Goal: Task Accomplishment & Management: Complete application form

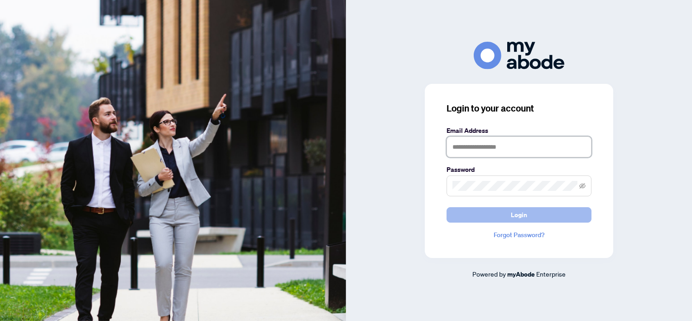
type input "**********"
click at [520, 215] on span "Login" at bounding box center [519, 214] width 16 height 14
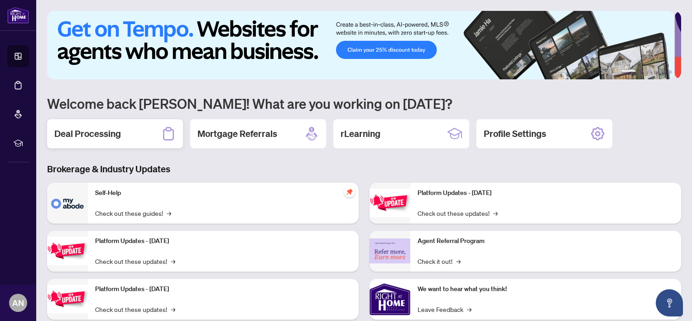
click at [106, 136] on h2 "Deal Processing" at bounding box center [87, 133] width 67 height 13
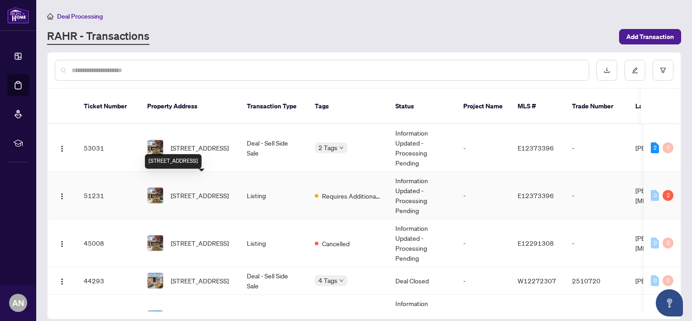
click at [187, 190] on span "[STREET_ADDRESS]" at bounding box center [200, 195] width 58 height 10
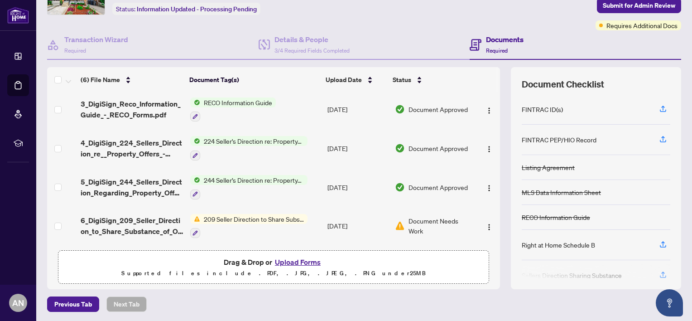
scroll to position [58, 0]
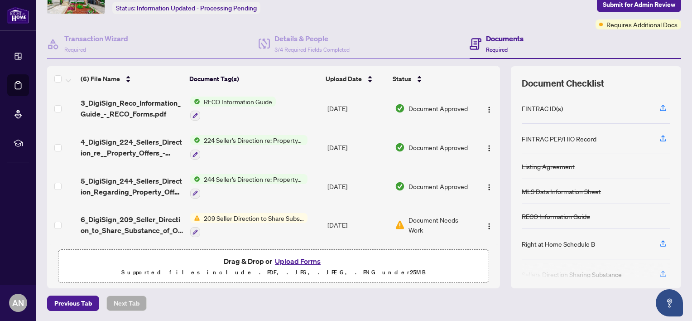
click at [305, 262] on button "Upload Forms" at bounding box center [297, 261] width 51 height 12
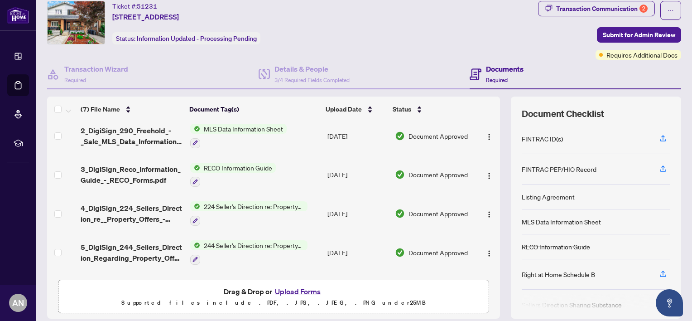
scroll to position [13, 0]
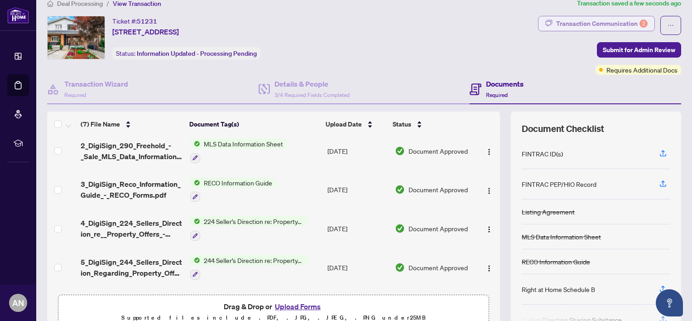
click at [584, 23] on div "Transaction Communication 2" at bounding box center [601, 23] width 91 height 14
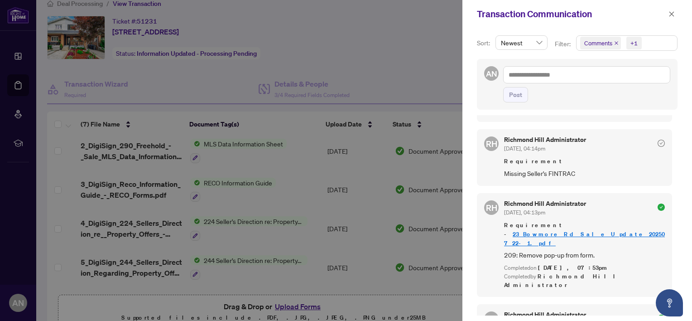
scroll to position [0, 0]
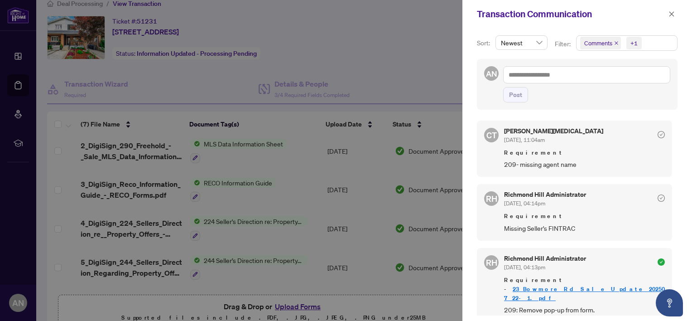
click at [554, 155] on span "Requirement" at bounding box center [584, 152] width 161 height 9
click at [519, 154] on span "Requirement" at bounding box center [584, 152] width 161 height 9
click at [587, 154] on span "Requirement" at bounding box center [584, 152] width 161 height 9
click at [567, 166] on span "209- missing agent name" at bounding box center [584, 164] width 161 height 10
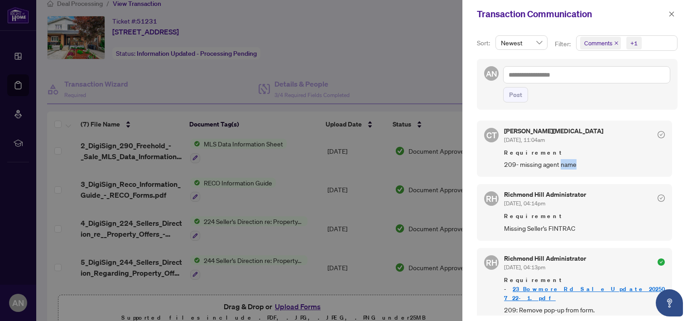
click at [567, 166] on span "209- missing agent name" at bounding box center [584, 164] width 161 height 10
click at [492, 138] on span "CT" at bounding box center [491, 135] width 10 height 13
click at [399, 77] on div at bounding box center [346, 160] width 692 height 321
click at [669, 14] on icon "close" at bounding box center [672, 14] width 6 height 6
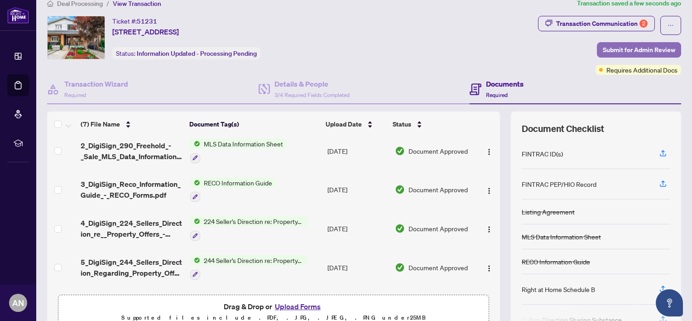
click at [618, 50] on span "Submit for Admin Review" at bounding box center [639, 50] width 72 height 14
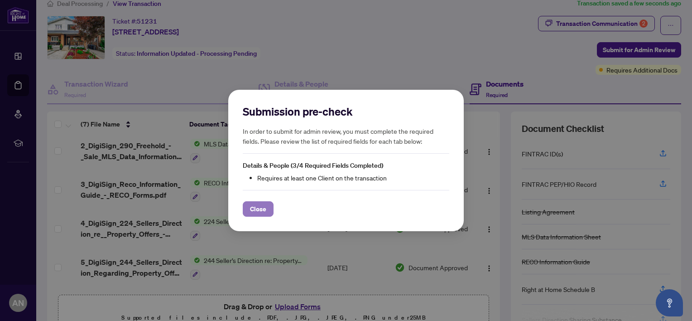
click at [251, 211] on span "Close" at bounding box center [258, 209] width 16 height 14
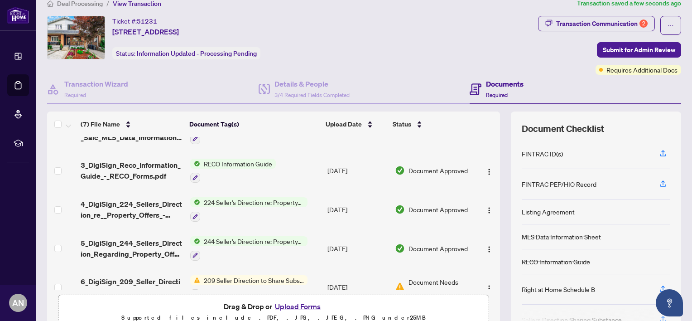
scroll to position [117, 0]
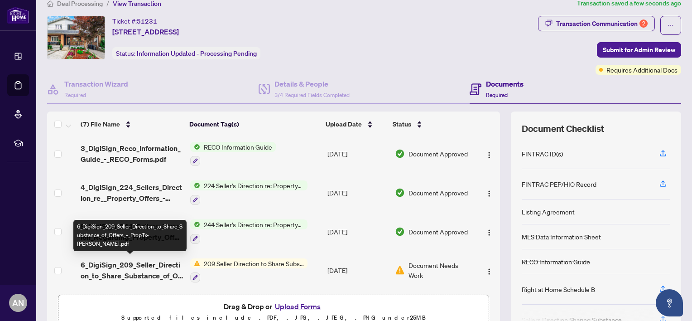
click at [138, 268] on span "6_DigiSign_209_Seller_Direction_to_Share_Substance_of_Offers_-_PropTx-OREA.pdf" at bounding box center [132, 270] width 102 height 22
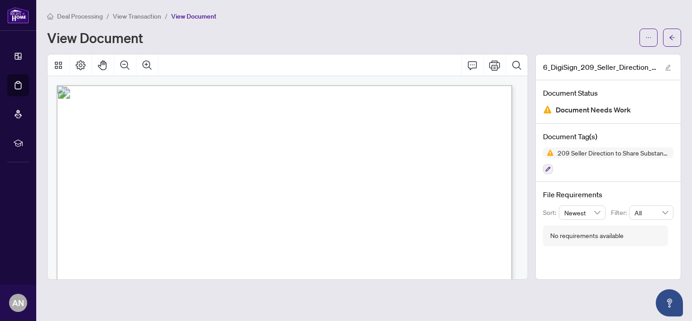
click at [399, 202] on span "...............................................................................…" at bounding box center [295, 203] width 363 height 6
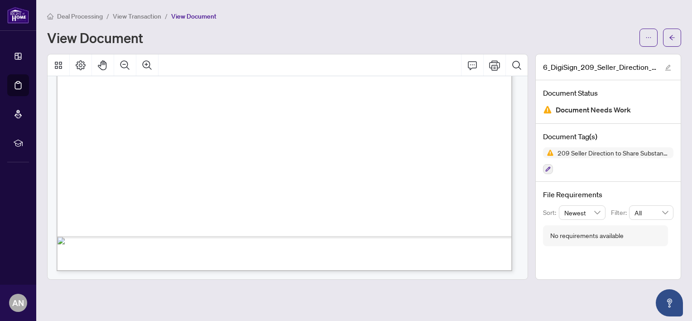
scroll to position [359, 0]
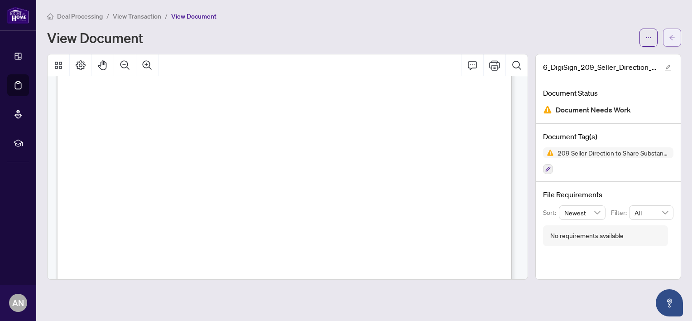
click at [672, 37] on icon "arrow-left" at bounding box center [671, 37] width 5 height 5
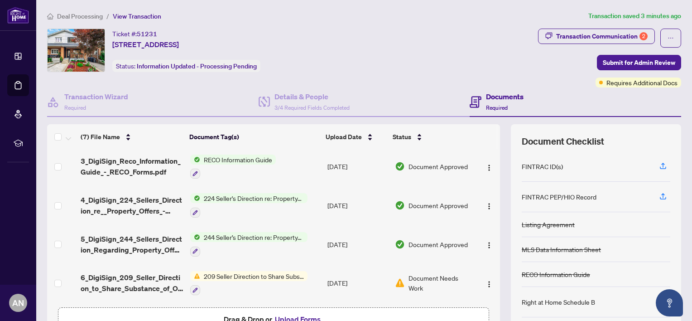
scroll to position [58, 0]
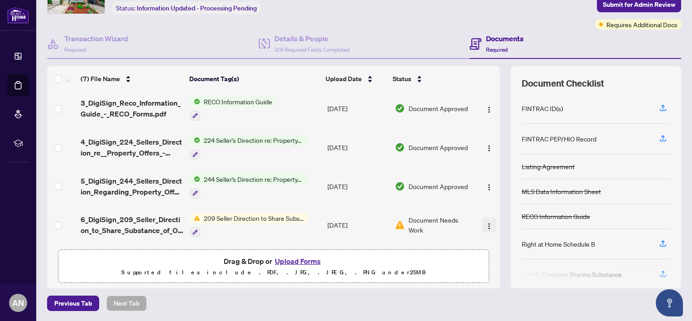
click at [486, 224] on img "button" at bounding box center [489, 225] width 7 height 7
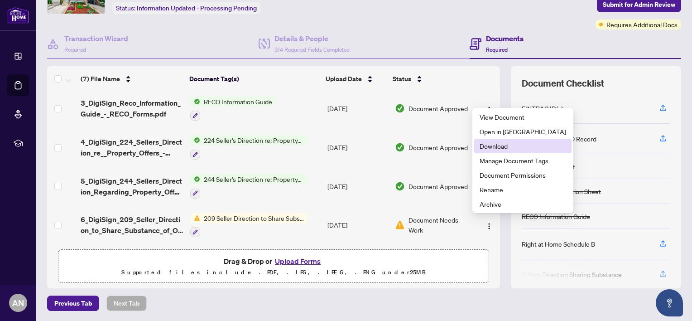
click at [523, 142] on span "Download" at bounding box center [523, 146] width 87 height 10
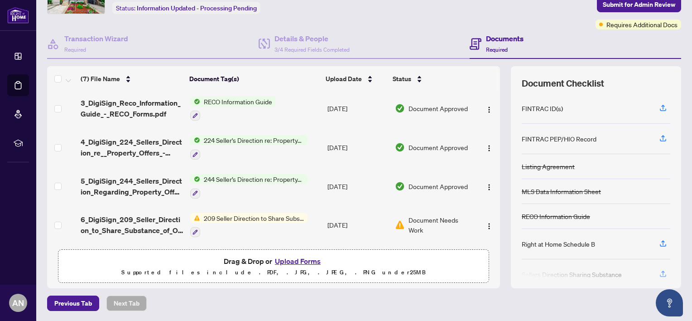
click at [307, 261] on button "Upload Forms" at bounding box center [297, 261] width 51 height 12
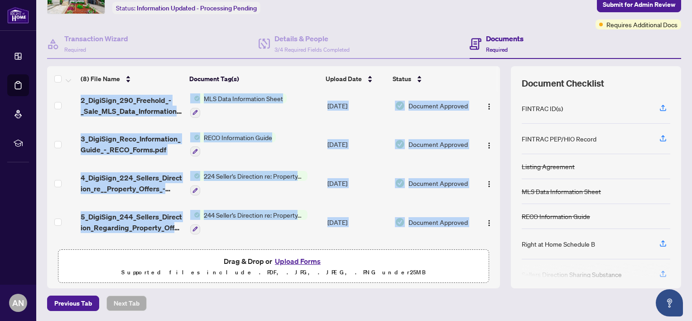
scroll to position [140, 0]
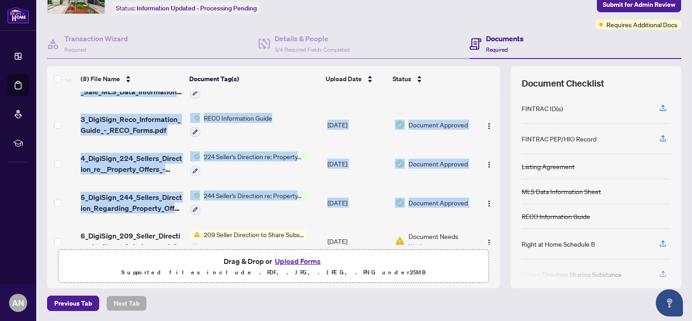
drag, startPoint x: 490, startPoint y: 212, endPoint x: 493, endPoint y: 236, distance: 24.3
click at [493, 236] on div "(8) File Name Document Tag(s) Upload Date Status Form 209 - 23 Bowmore Rd Sale_…" at bounding box center [364, 177] width 634 height 222
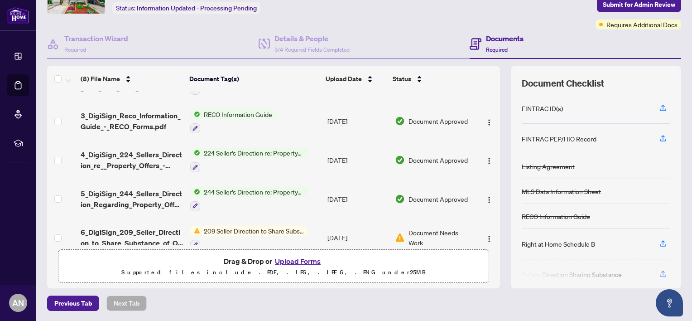
drag, startPoint x: 493, startPoint y: 236, endPoint x: 489, endPoint y: 312, distance: 75.8
click at [489, 312] on main "Deal Processing / View Transaction Transaction saved a few seconds ago Ticket #…" at bounding box center [364, 160] width 656 height 321
click at [634, 8] on span "Submit for Admin Review" at bounding box center [639, 4] width 72 height 14
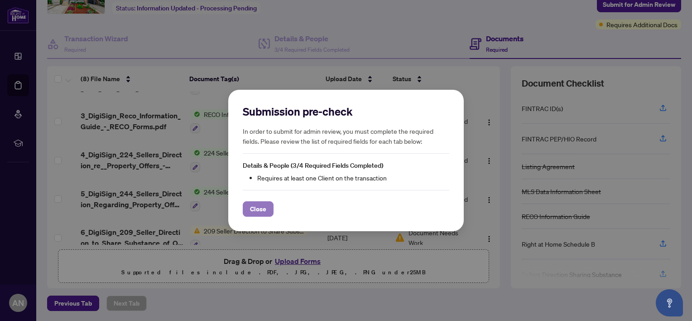
click at [263, 209] on span "Close" at bounding box center [258, 209] width 16 height 14
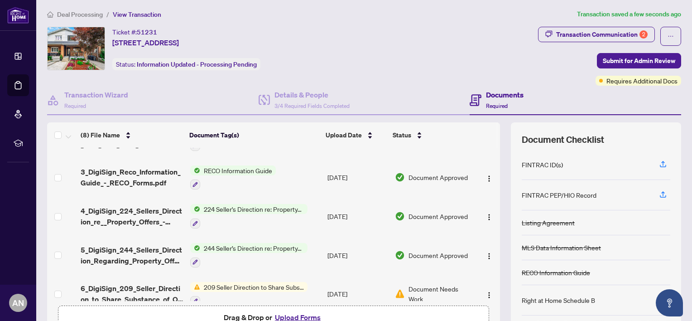
scroll to position [0, 0]
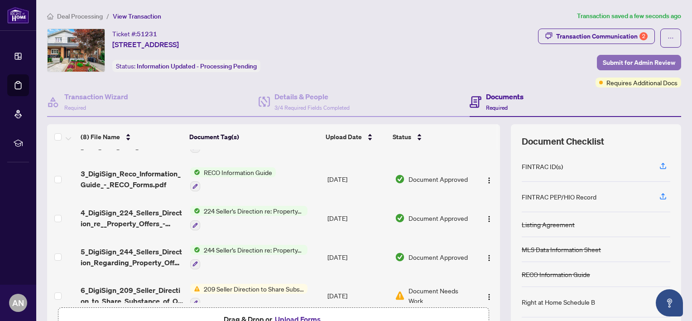
click at [642, 61] on span "Submit for Admin Review" at bounding box center [639, 62] width 72 height 14
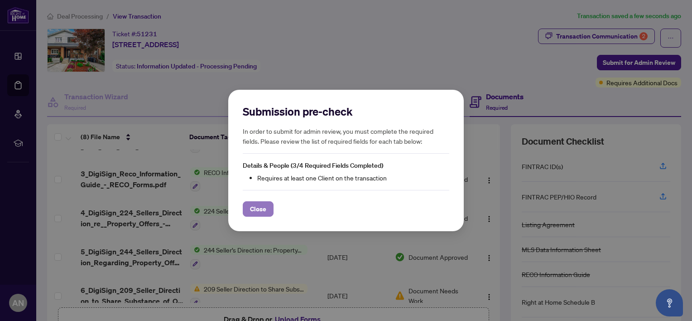
click at [257, 210] on span "Close" at bounding box center [258, 209] width 16 height 14
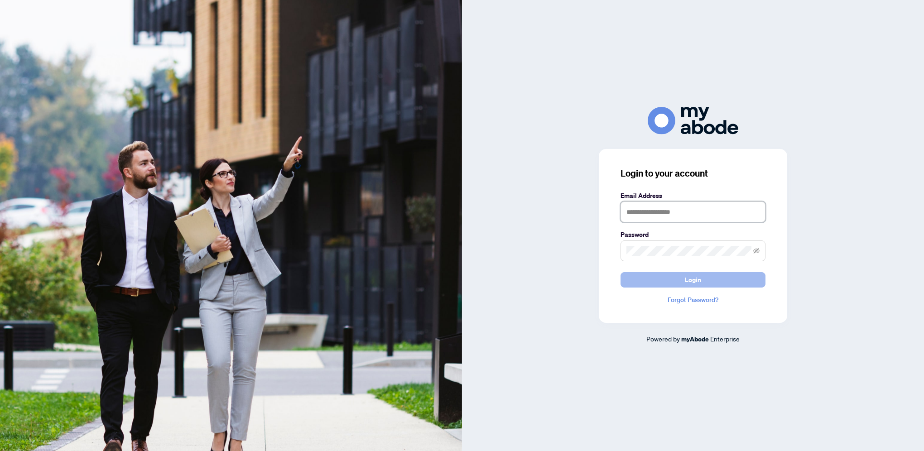
type input "**********"
click at [691, 279] on span "Login" at bounding box center [693, 280] width 16 height 14
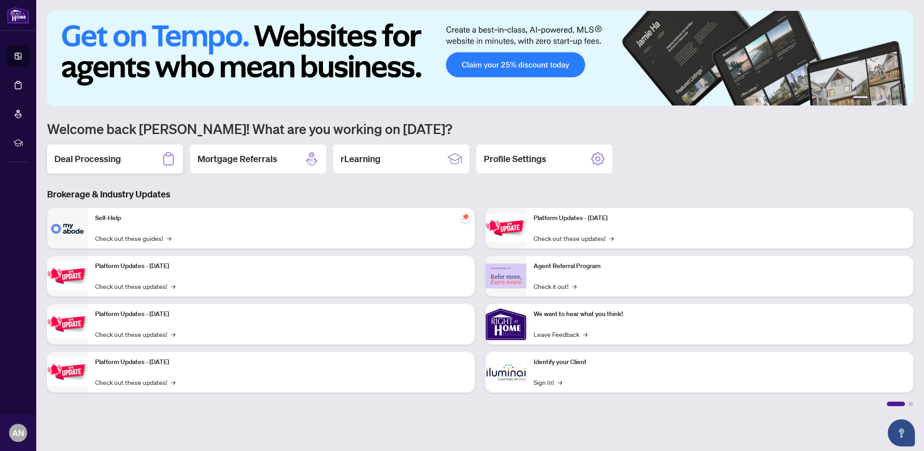
click at [91, 158] on h2 "Deal Processing" at bounding box center [87, 159] width 67 height 13
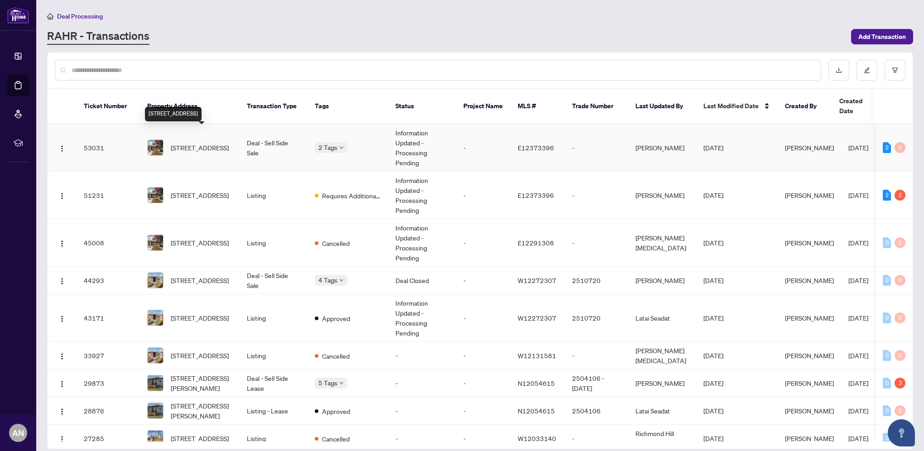
click at [198, 143] on span "[STREET_ADDRESS]" at bounding box center [200, 148] width 58 height 10
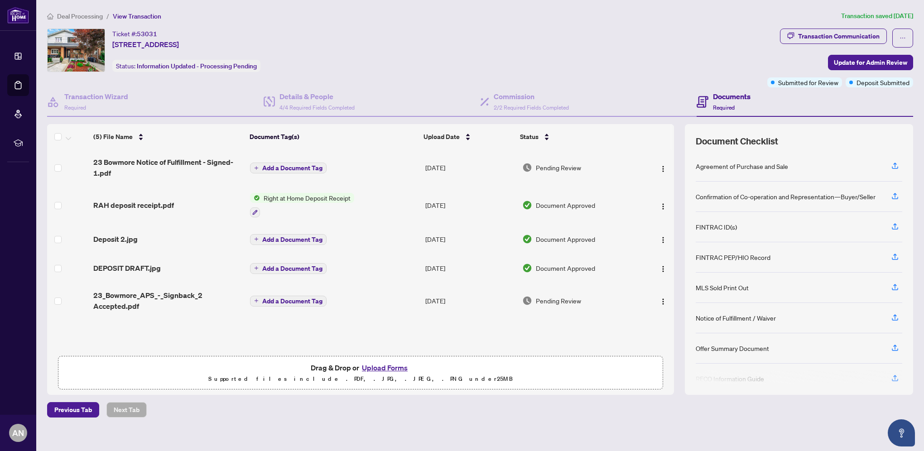
scroll to position [41, 0]
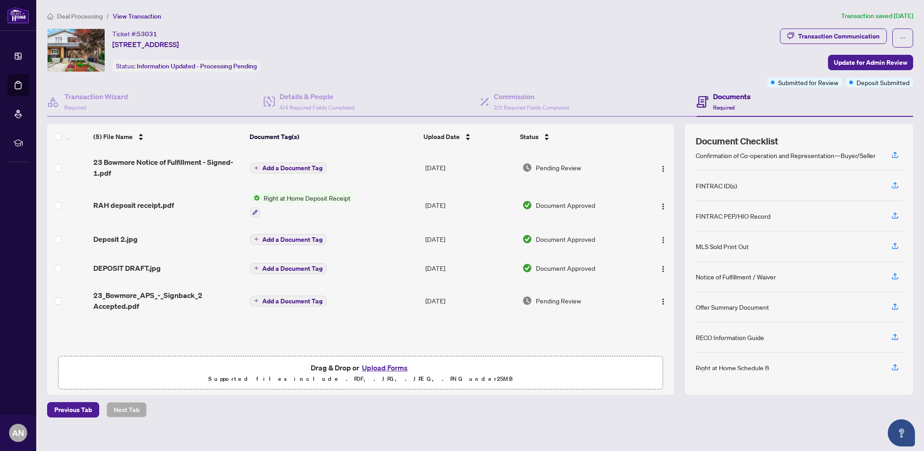
click at [382, 366] on button "Upload Forms" at bounding box center [384, 368] width 51 height 12
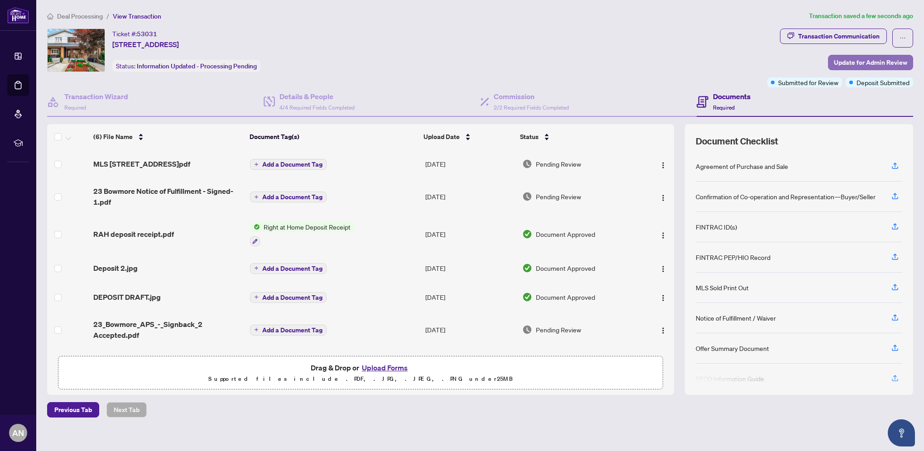
click at [856, 62] on span "Update for Admin Review" at bounding box center [870, 62] width 73 height 14
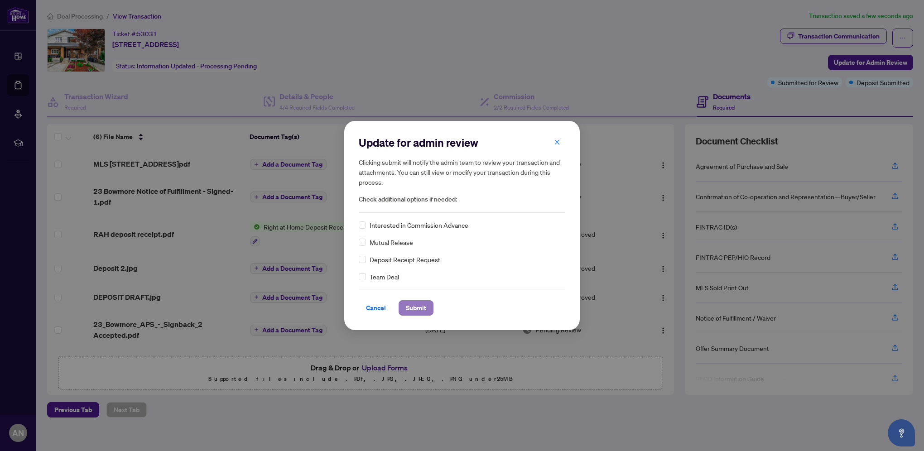
click at [423, 310] on span "Submit" at bounding box center [416, 308] width 20 height 14
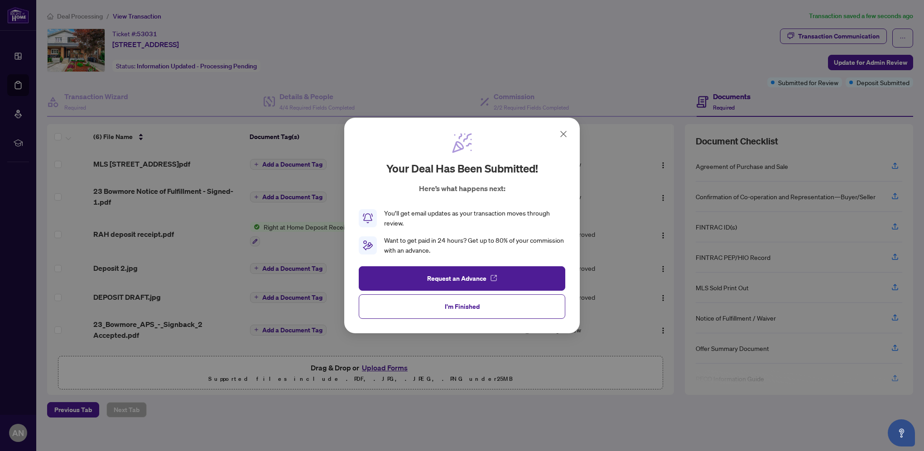
drag, startPoint x: 462, startPoint y: 307, endPoint x: 488, endPoint y: 320, distance: 28.8
click at [462, 307] on span "I'm Finished" at bounding box center [462, 306] width 35 height 14
